Goal: Find specific page/section: Find specific page/section

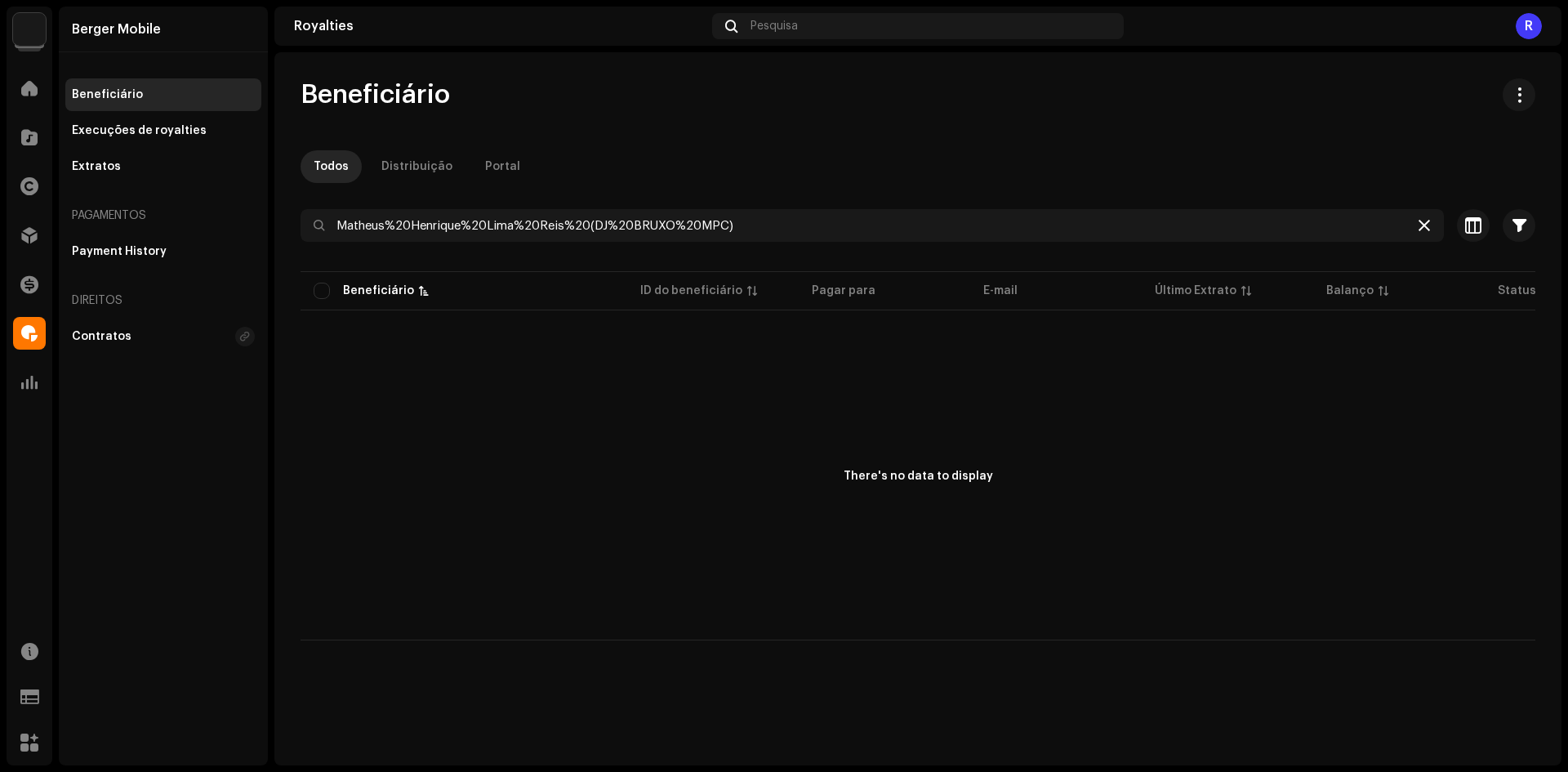
click at [1419, 223] on icon at bounding box center [1423, 225] width 11 height 13
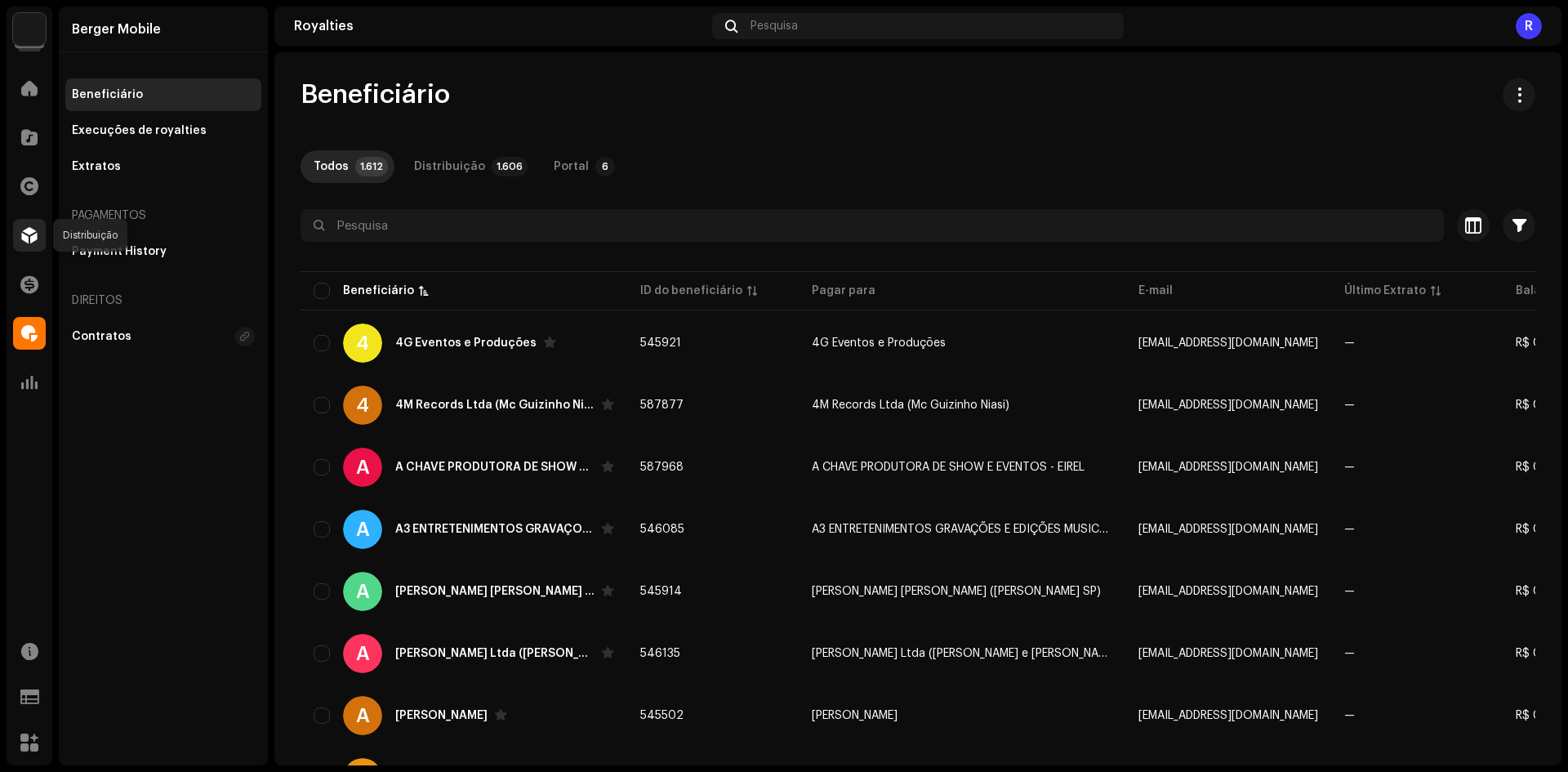
click at [31, 237] on span at bounding box center [29, 235] width 16 height 13
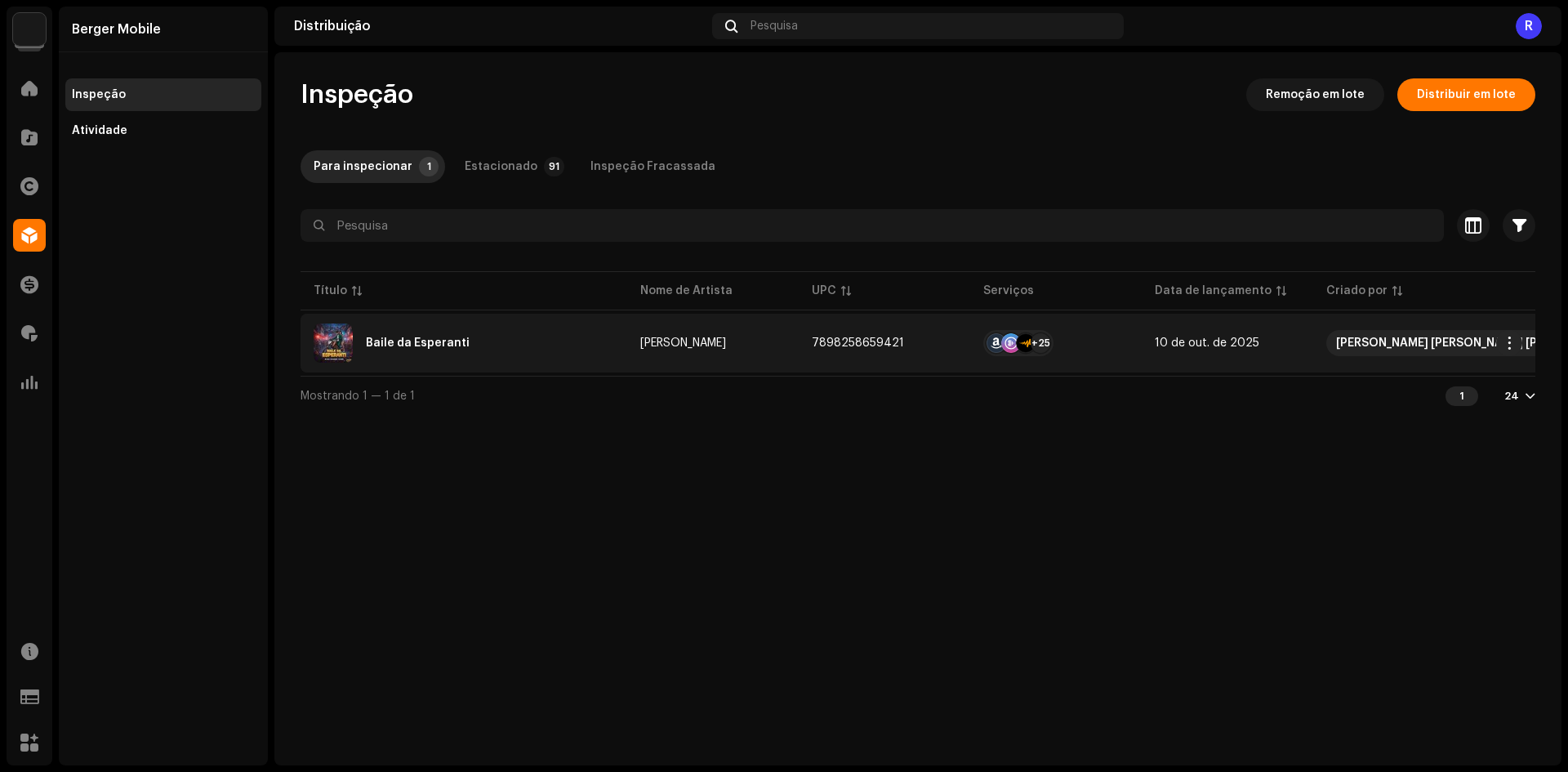
click at [424, 330] on div "Baile da Esperanti" at bounding box center [463, 343] width 301 height 39
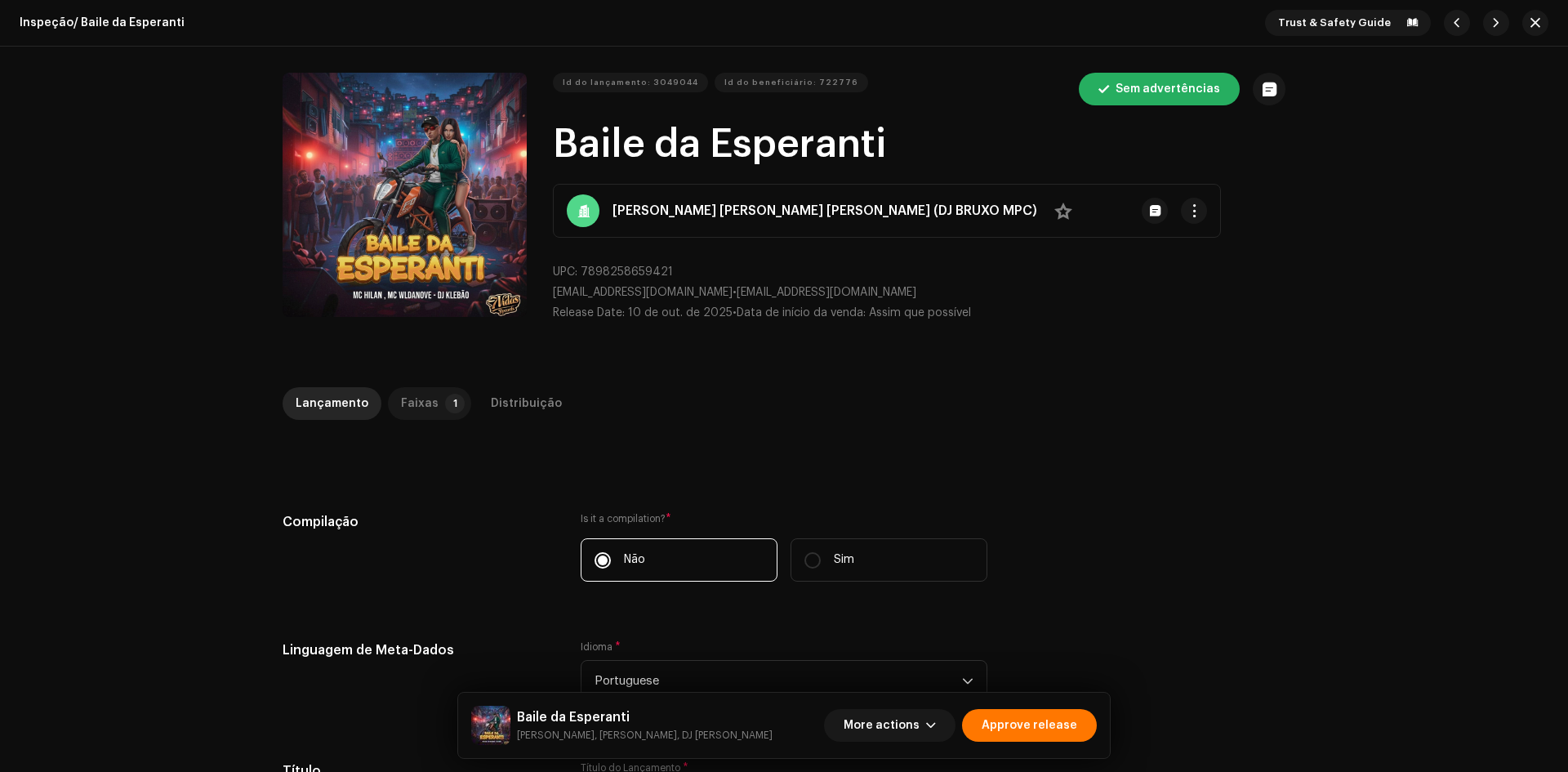
click at [418, 392] on div "Faixas" at bounding box center [419, 403] width 37 height 33
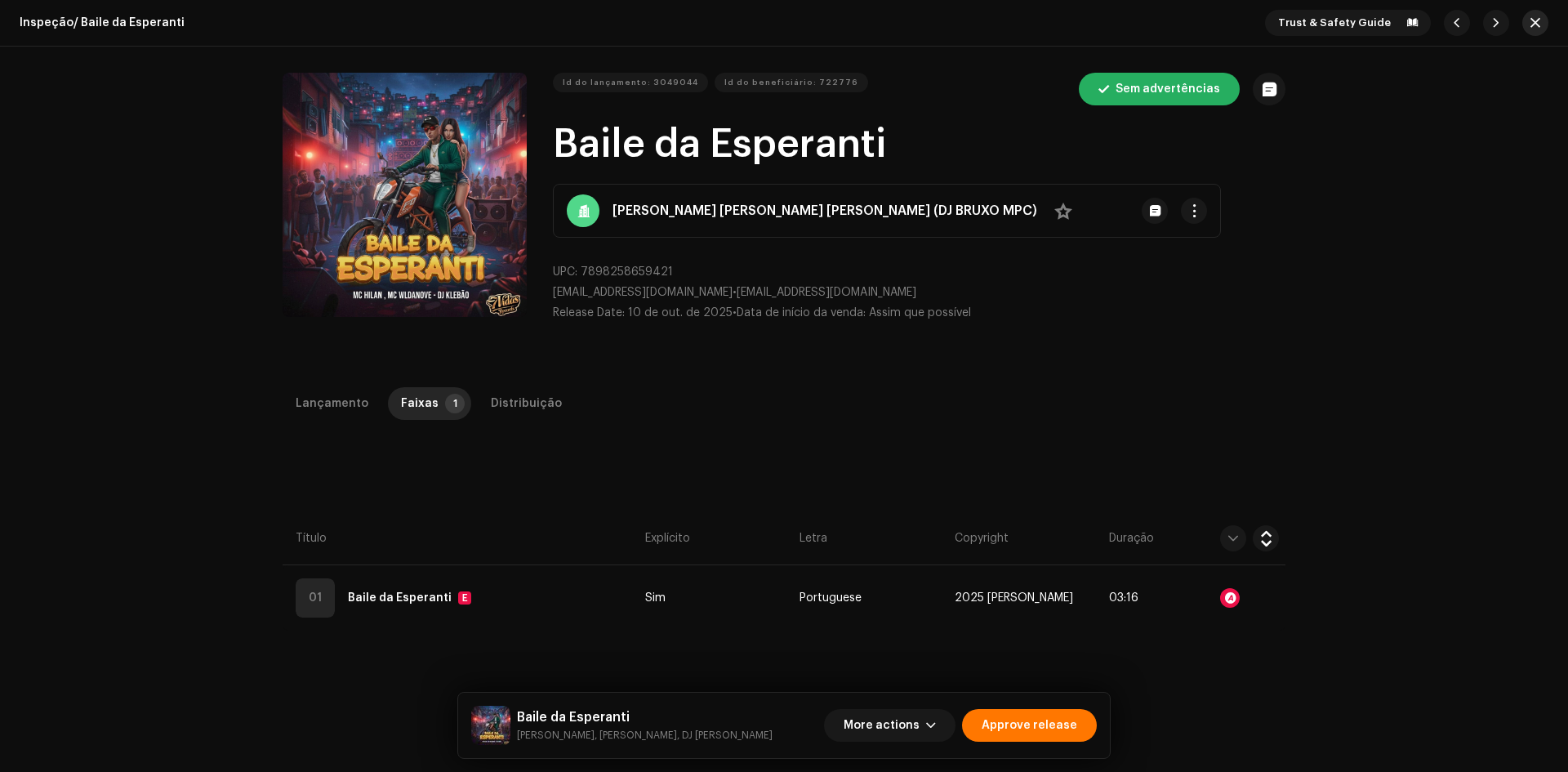
click at [1531, 24] on span "button" at bounding box center [1536, 22] width 10 height 13
